Goal: Task Accomplishment & Management: Manage account settings

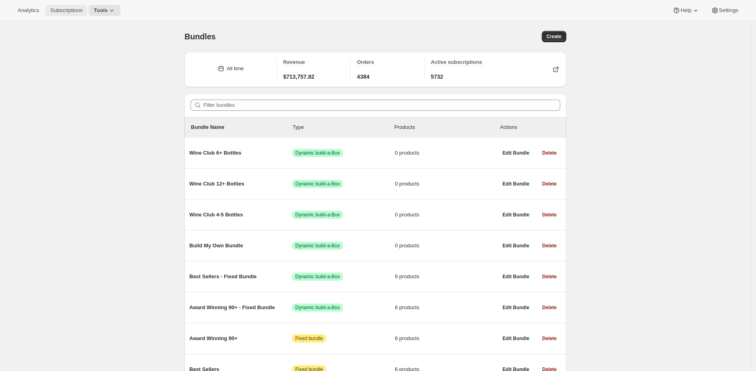
click at [67, 9] on span "Subscriptions" at bounding box center [66, 10] width 32 height 6
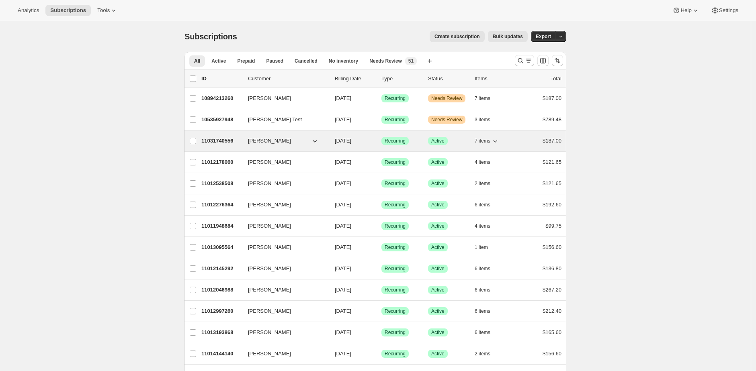
click at [220, 140] on p "11031740556" at bounding box center [221, 141] width 40 height 8
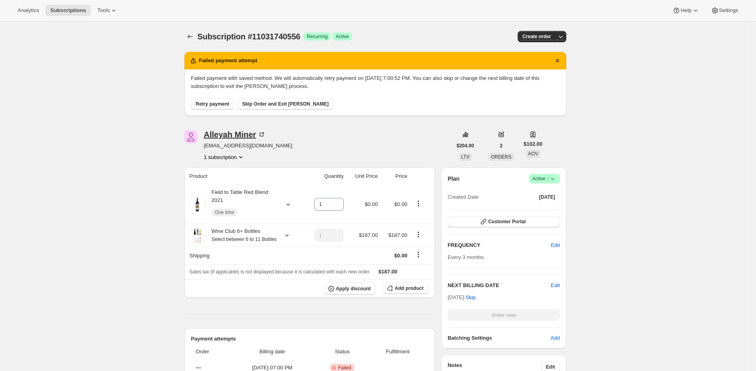
click at [228, 136] on div "[PERSON_NAME]" at bounding box center [235, 135] width 62 height 8
